Goal: Task Accomplishment & Management: Manage account settings

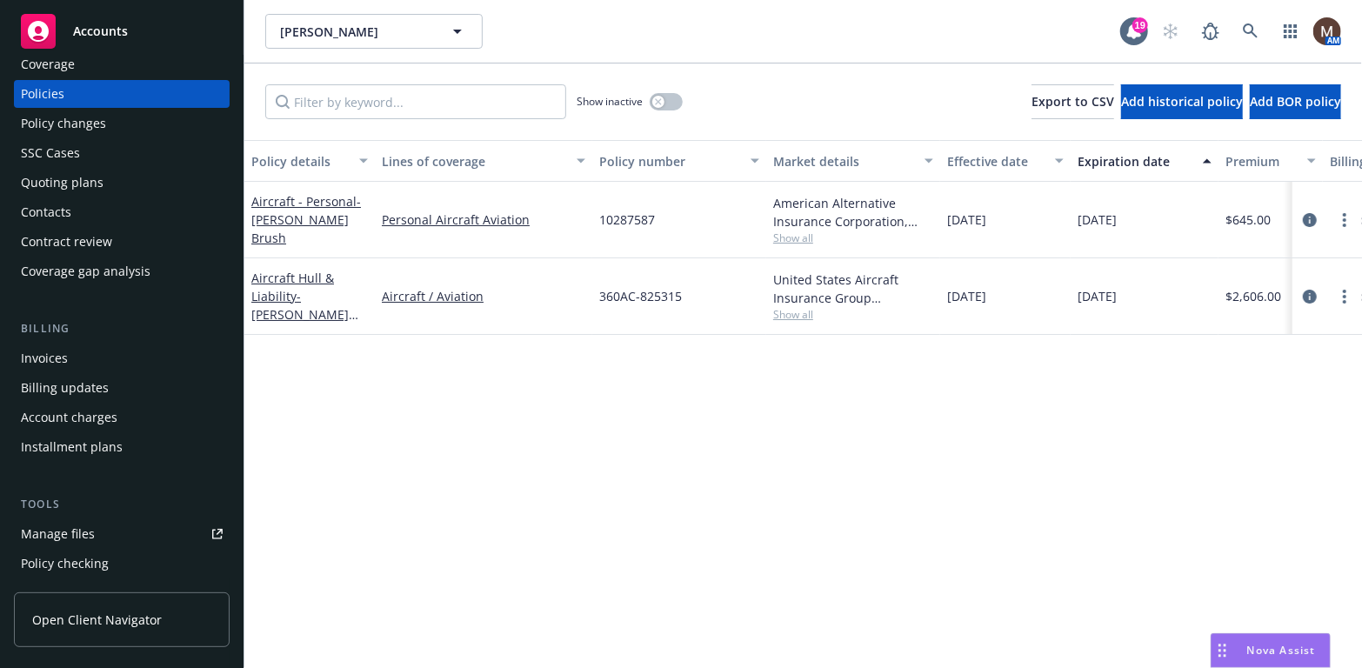
scroll to position [87, 0]
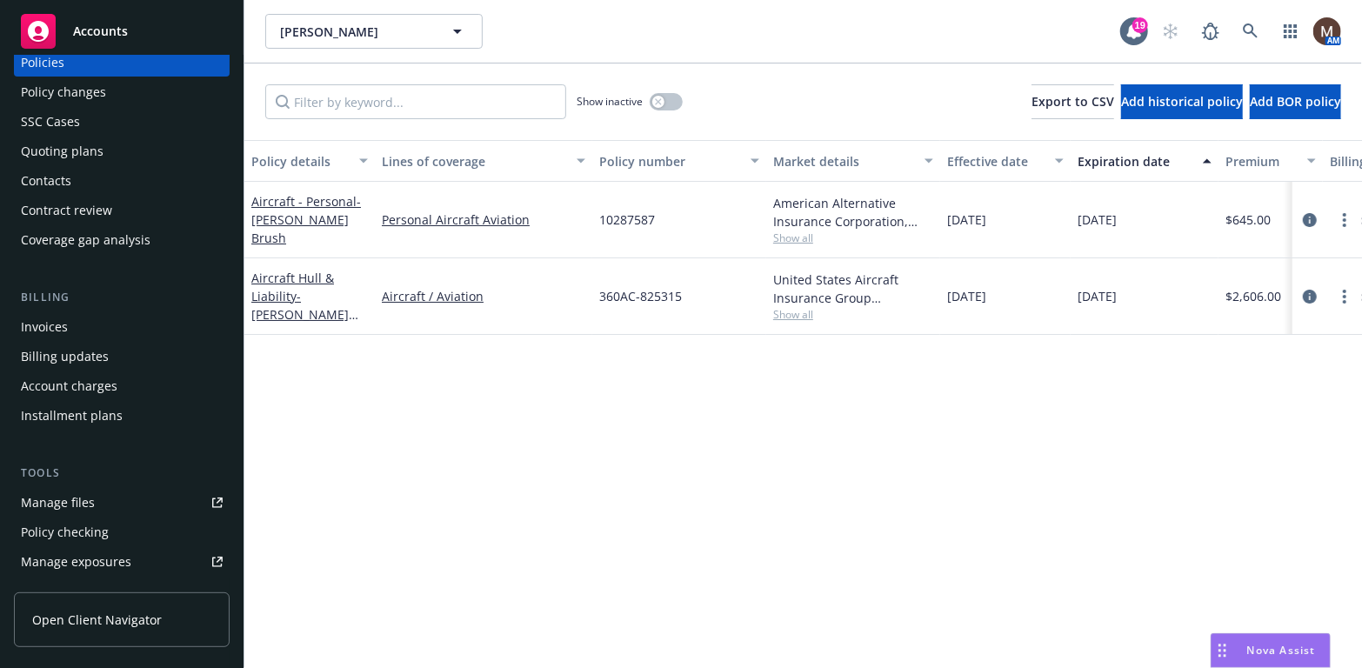
click at [71, 501] on div "Manage files" at bounding box center [58, 503] width 74 height 28
